Goal: Check status: Check status

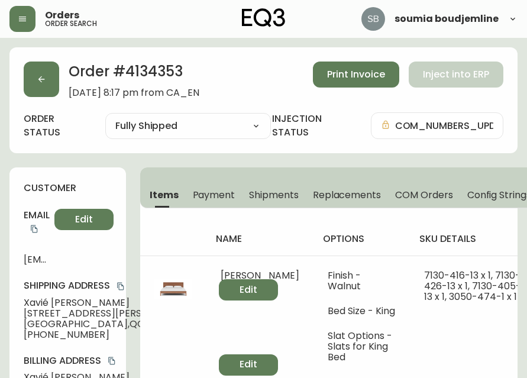
select select "FULLY_SHIPPED"
click at [30, 15] on button "button" at bounding box center [22, 19] width 26 height 26
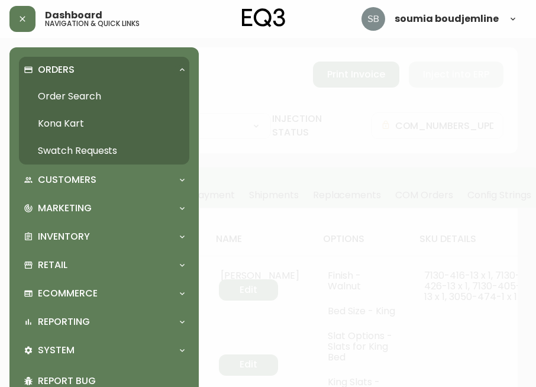
click at [78, 96] on link "Order Search" at bounding box center [104, 96] width 170 height 27
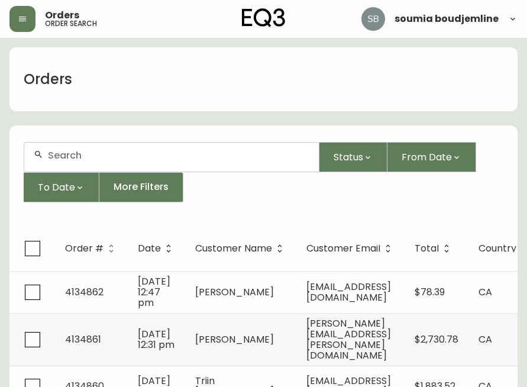
click at [86, 153] on input "text" at bounding box center [179, 155] width 262 height 11
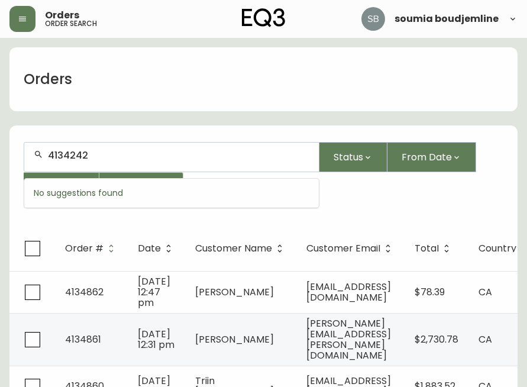
type input "4134242"
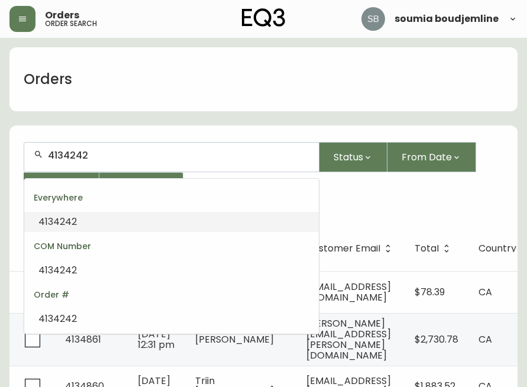
click at [120, 151] on input "4134242" at bounding box center [179, 155] width 262 height 11
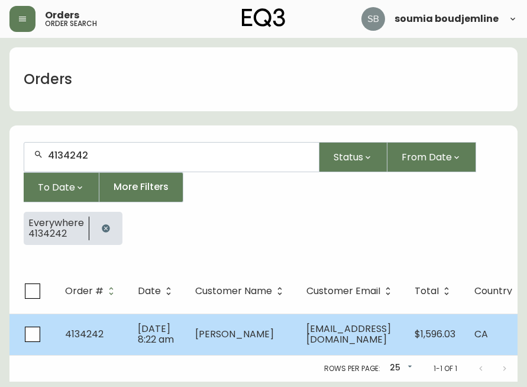
click at [335, 331] on span "[EMAIL_ADDRESS][DOMAIN_NAME]" at bounding box center [349, 334] width 85 height 24
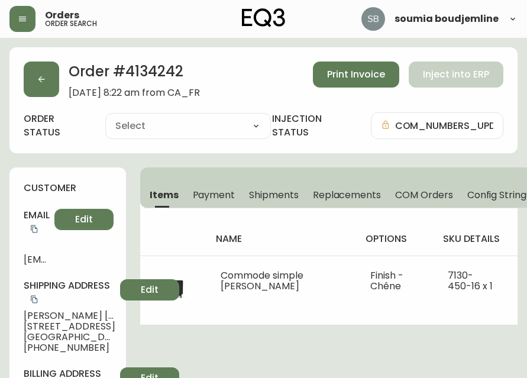
type input "Fully Shipped"
select select "FULLY_SHIPPED"
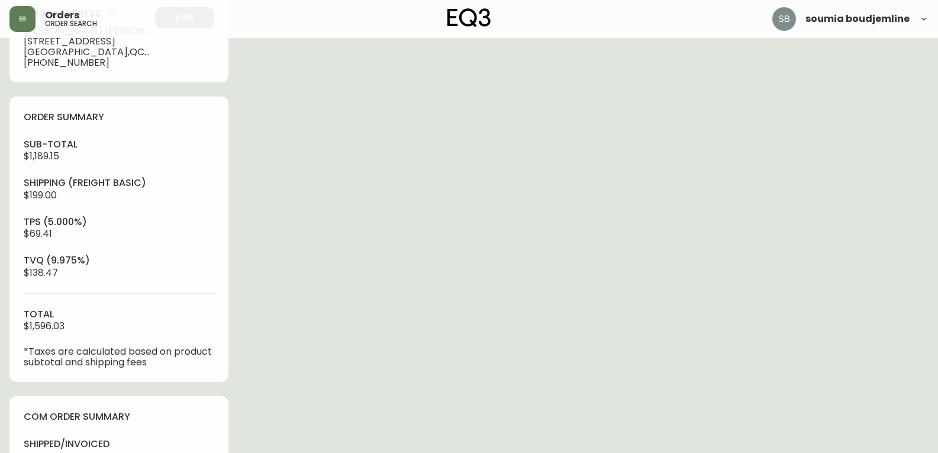
scroll to position [355, 0]
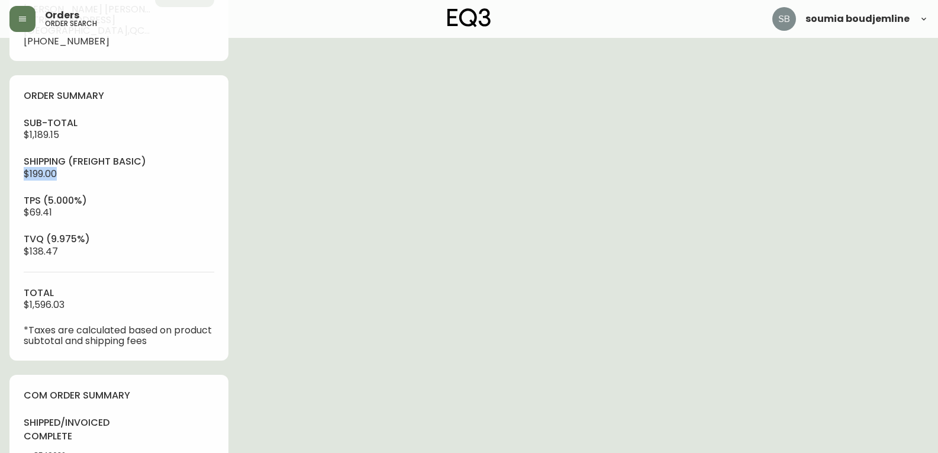
drag, startPoint x: 68, startPoint y: 175, endPoint x: 18, endPoint y: 173, distance: 50.4
click at [18, 173] on div "order summary sub-total $1,189.15 Shipping ( Freight Basic ) $199.00 tps (5.000…" at bounding box center [118, 217] width 219 height 285
copy span "$199.00"
